Goal: Information Seeking & Learning: Learn about a topic

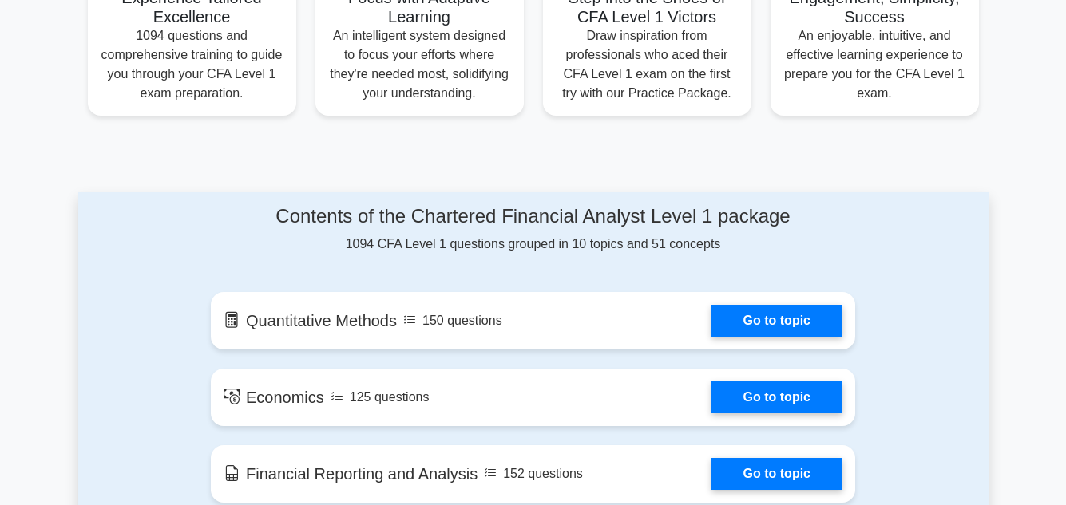
scroll to position [799, 0]
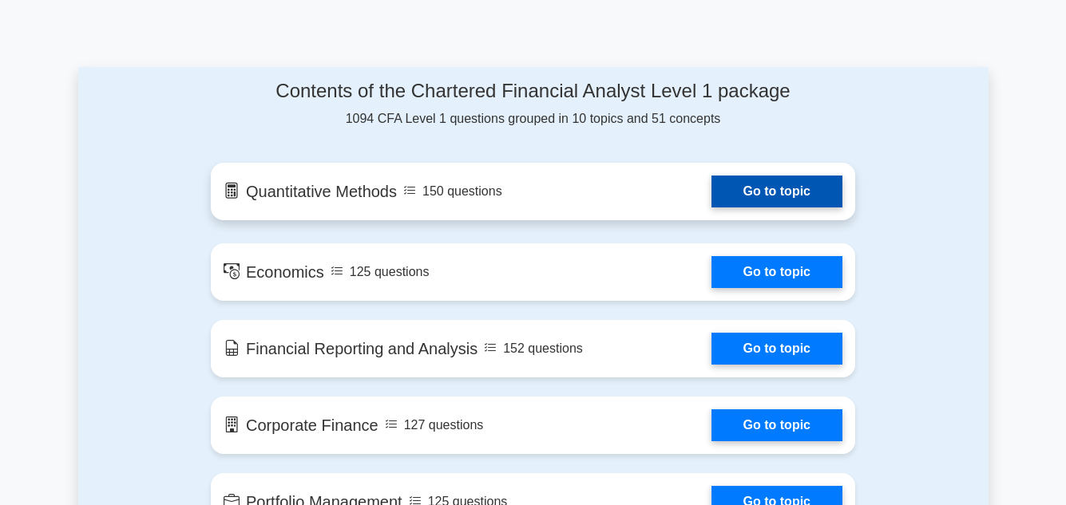
click at [712, 189] on link "Go to topic" at bounding box center [777, 192] width 131 height 32
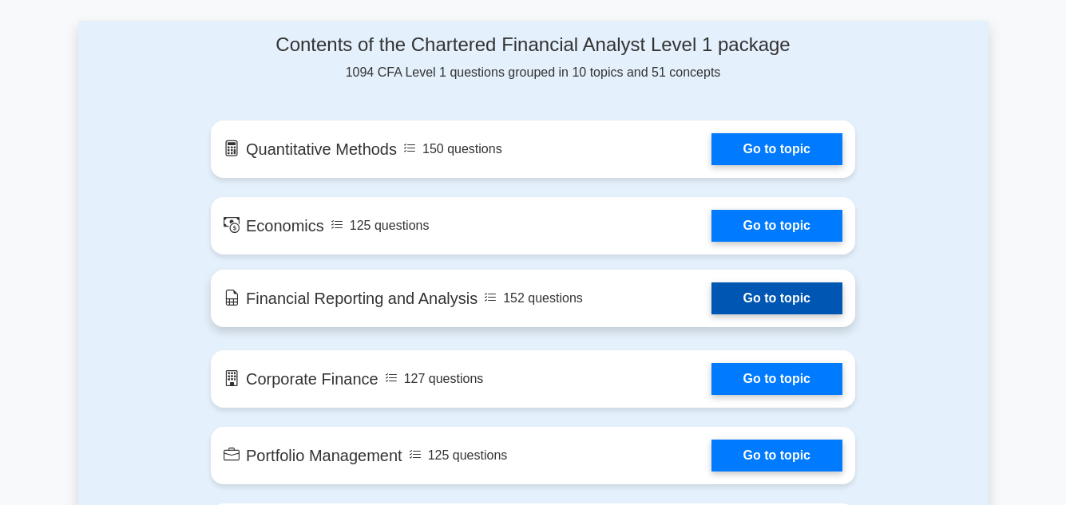
scroll to position [878, 0]
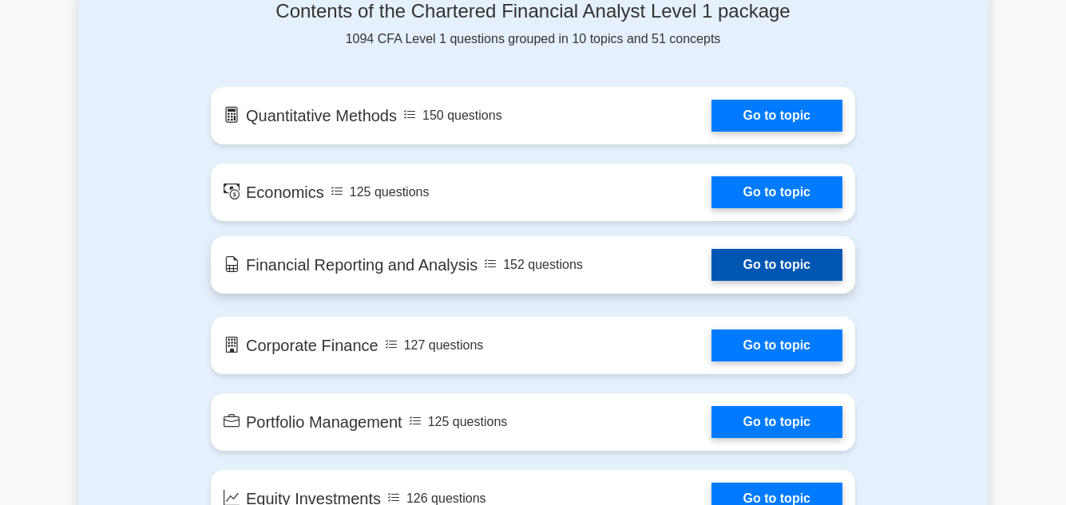
click at [805, 255] on link "Go to topic" at bounding box center [777, 265] width 131 height 32
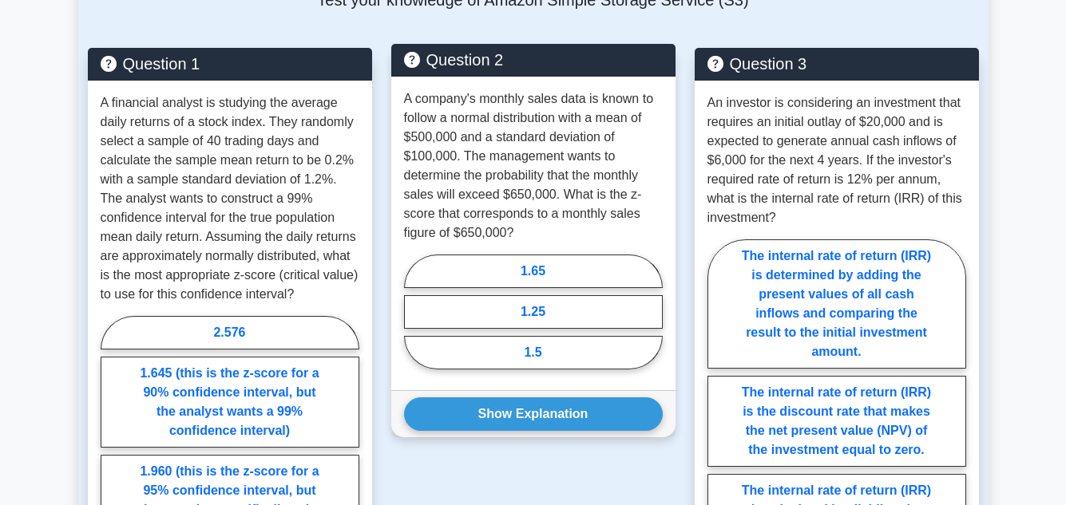
scroll to position [1198, 0]
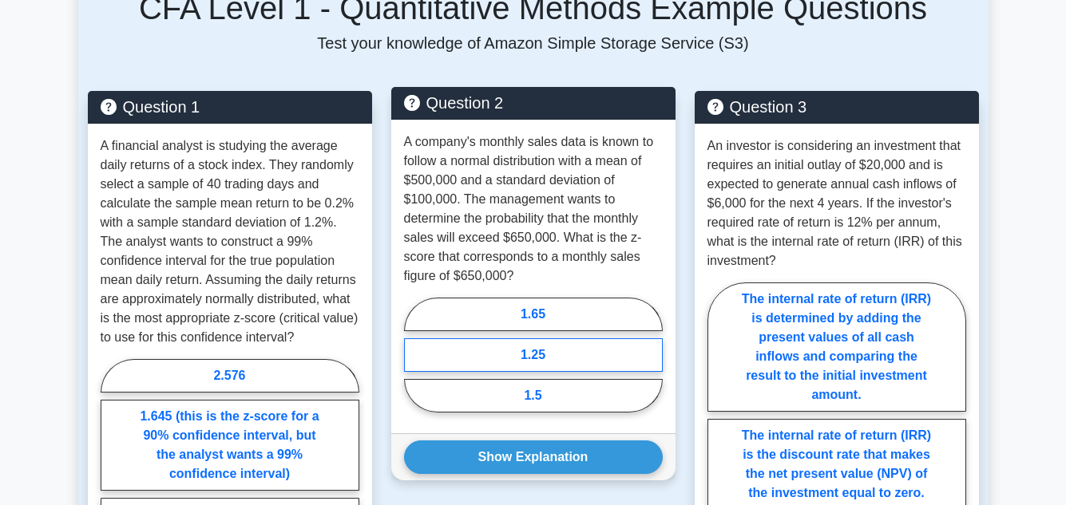
click at [477, 359] on label "1.25" at bounding box center [533, 356] width 259 height 34
click at [414, 359] on input "1.25" at bounding box center [409, 360] width 10 height 10
radio input "true"
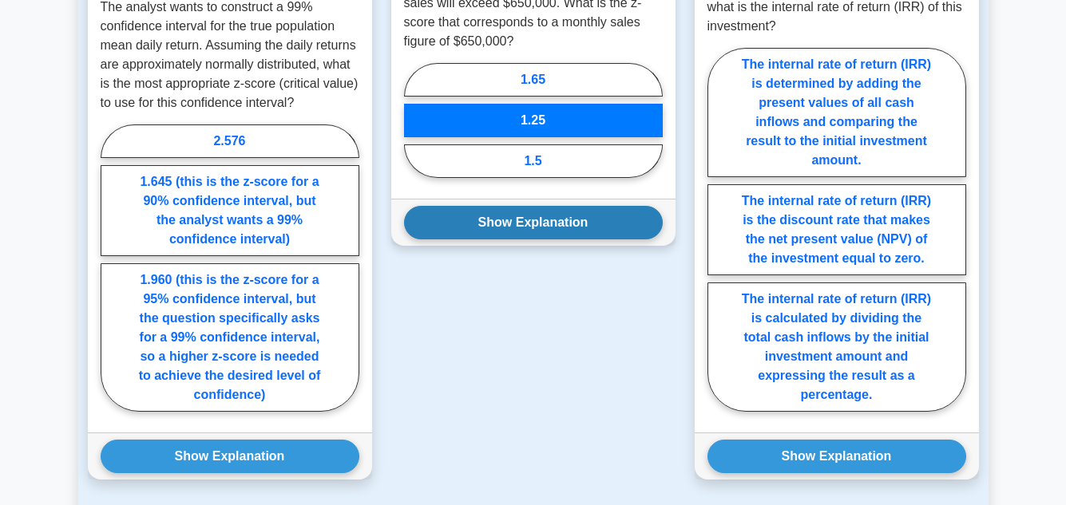
scroll to position [1437, 0]
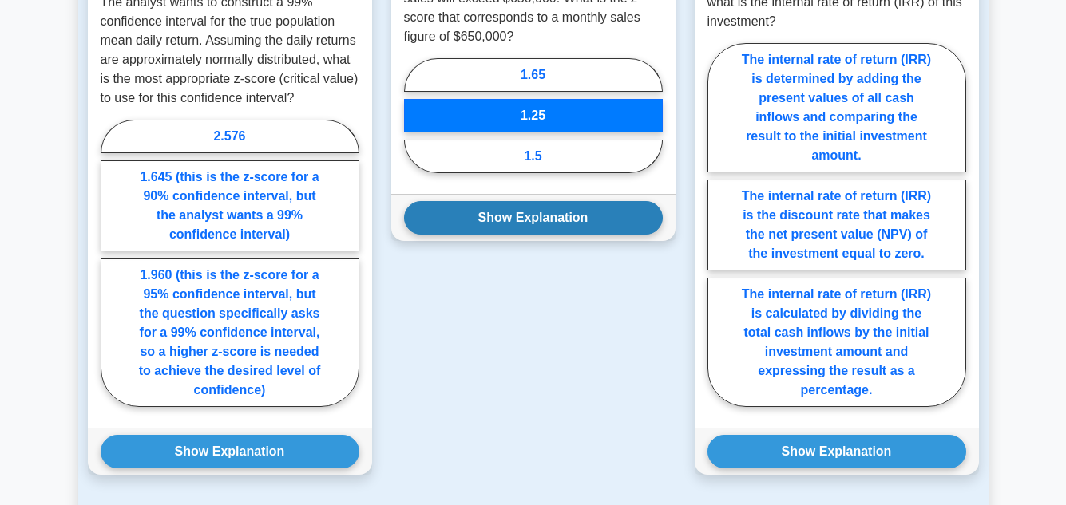
click at [568, 220] on button "Show Explanation" at bounding box center [533, 218] width 259 height 34
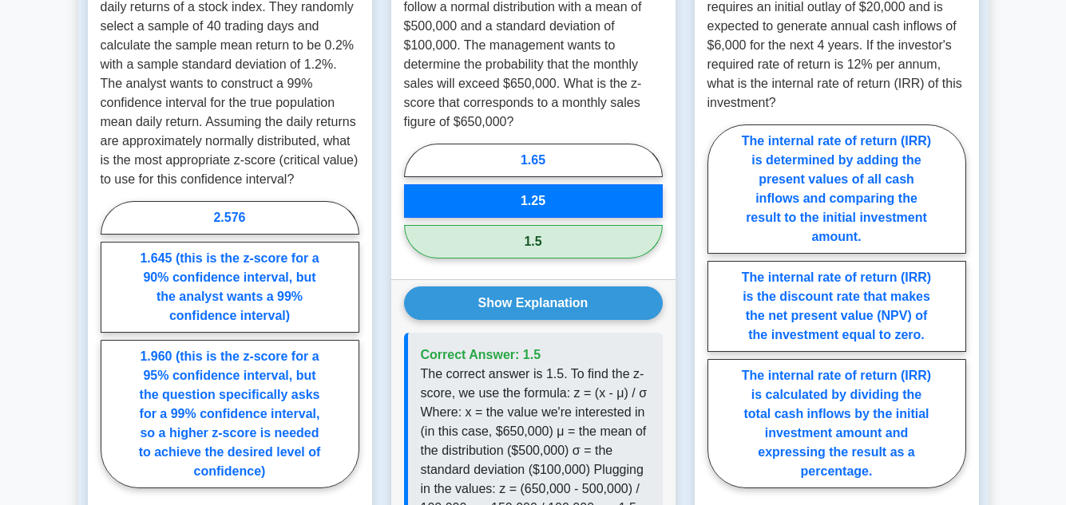
scroll to position [1358, 0]
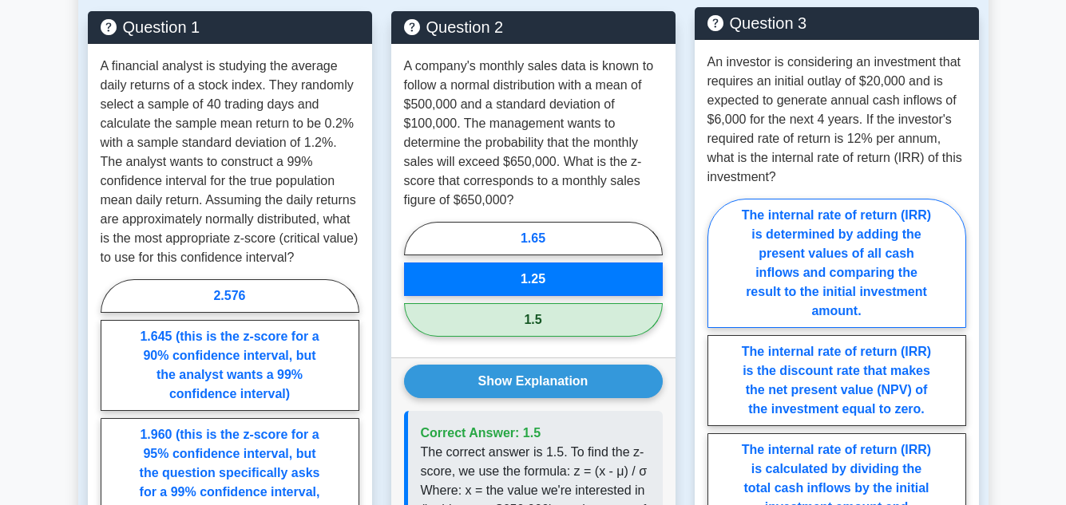
click at [872, 288] on label "The internal rate of return (IRR) is determined by adding the present values of…" at bounding box center [837, 263] width 259 height 129
click at [718, 380] on input "The internal rate of return (IRR) is determined by adding the present values of…" at bounding box center [713, 385] width 10 height 10
radio input "true"
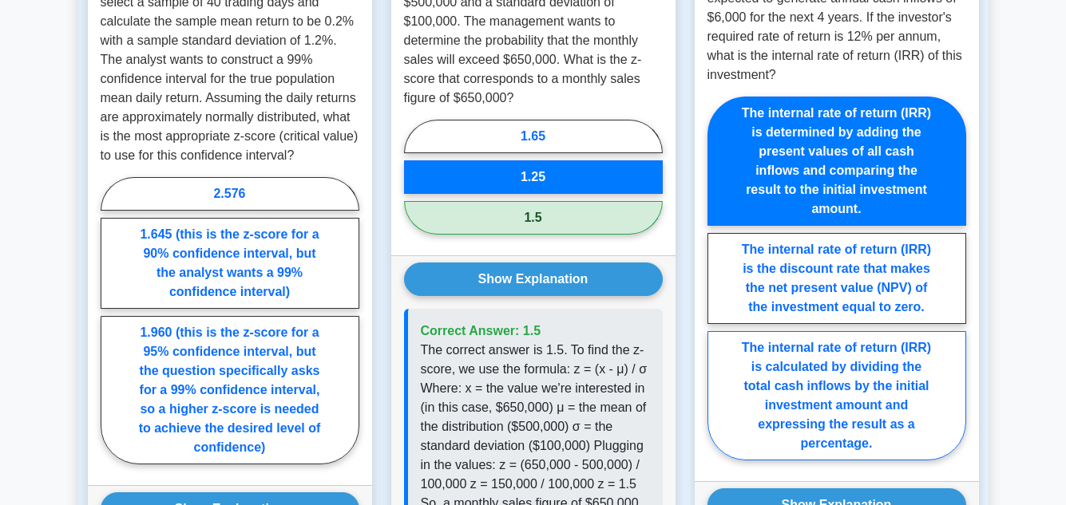
scroll to position [1597, 0]
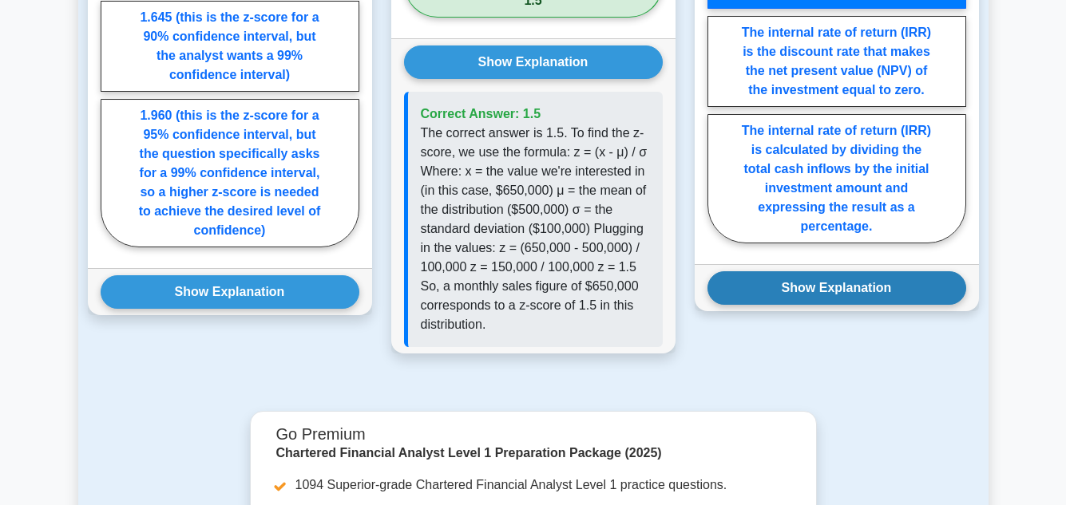
click at [866, 296] on button "Show Explanation" at bounding box center [837, 289] width 259 height 34
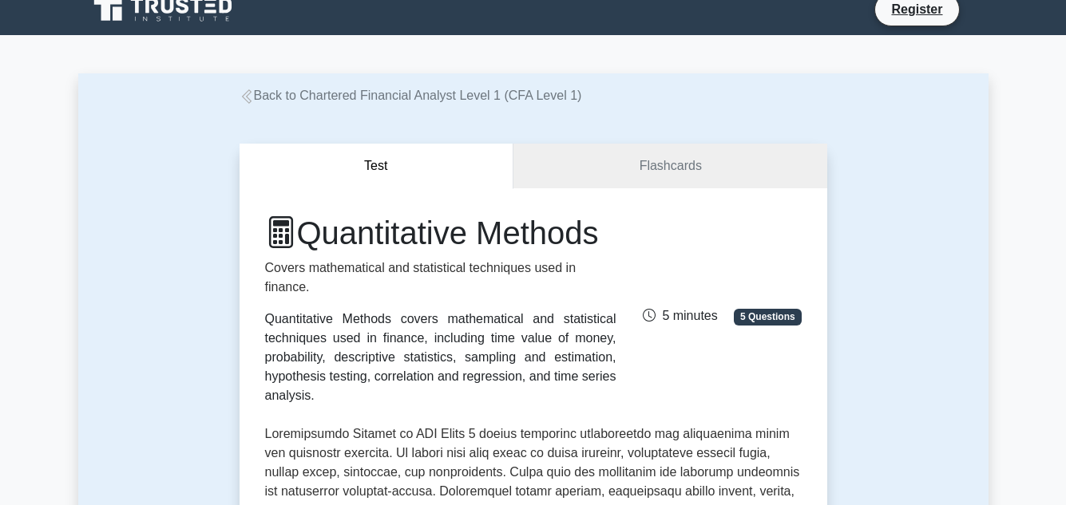
scroll to position [0, 0]
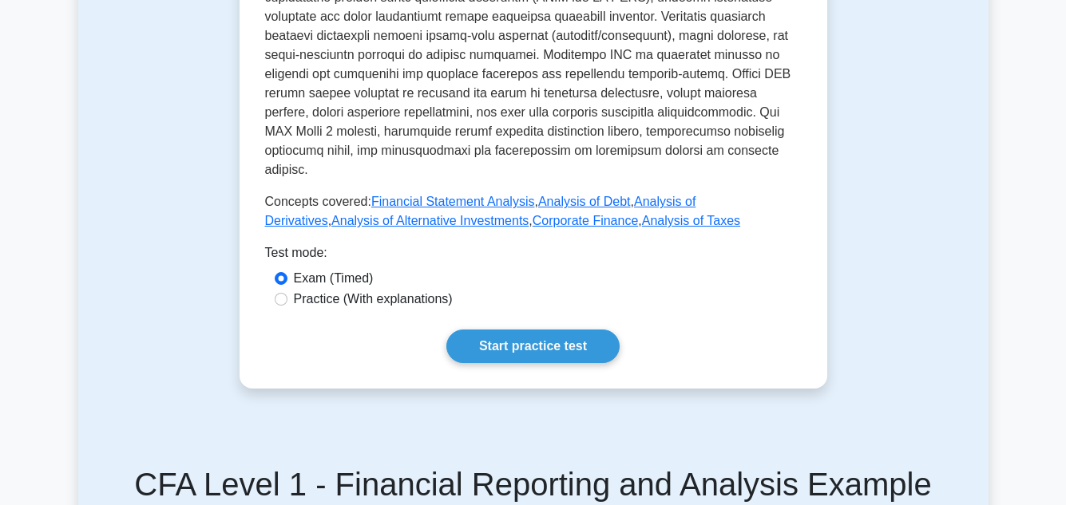
scroll to position [719, 0]
